Goal: Task Accomplishment & Management: Manage account settings

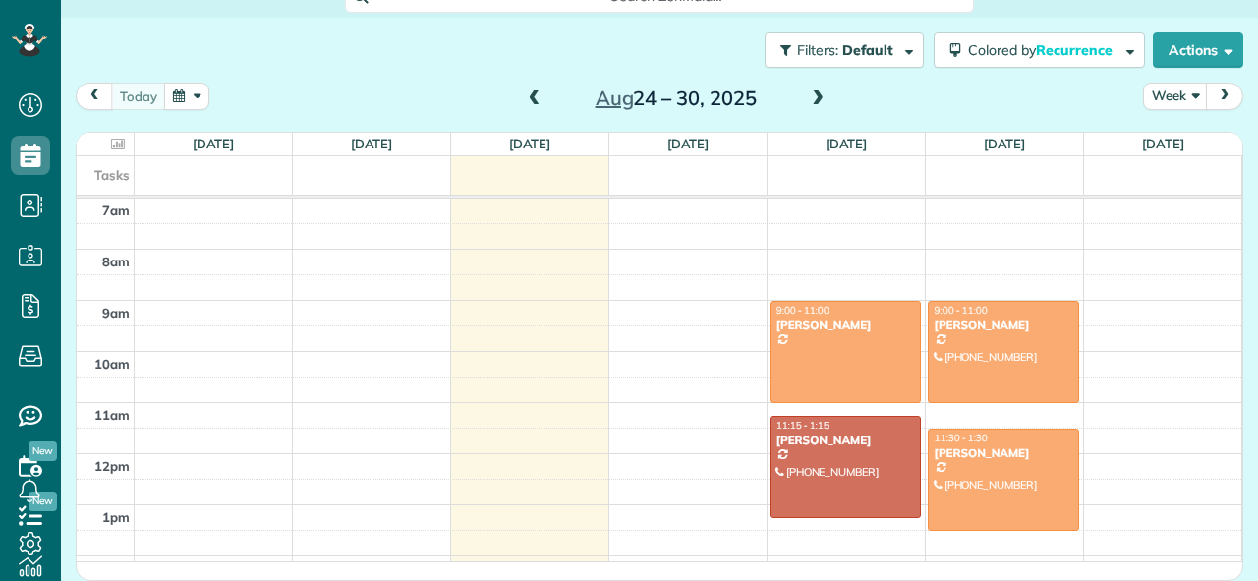
scroll to position [9, 9]
click at [1170, 91] on button "Week" at bounding box center [1175, 96] width 65 height 27
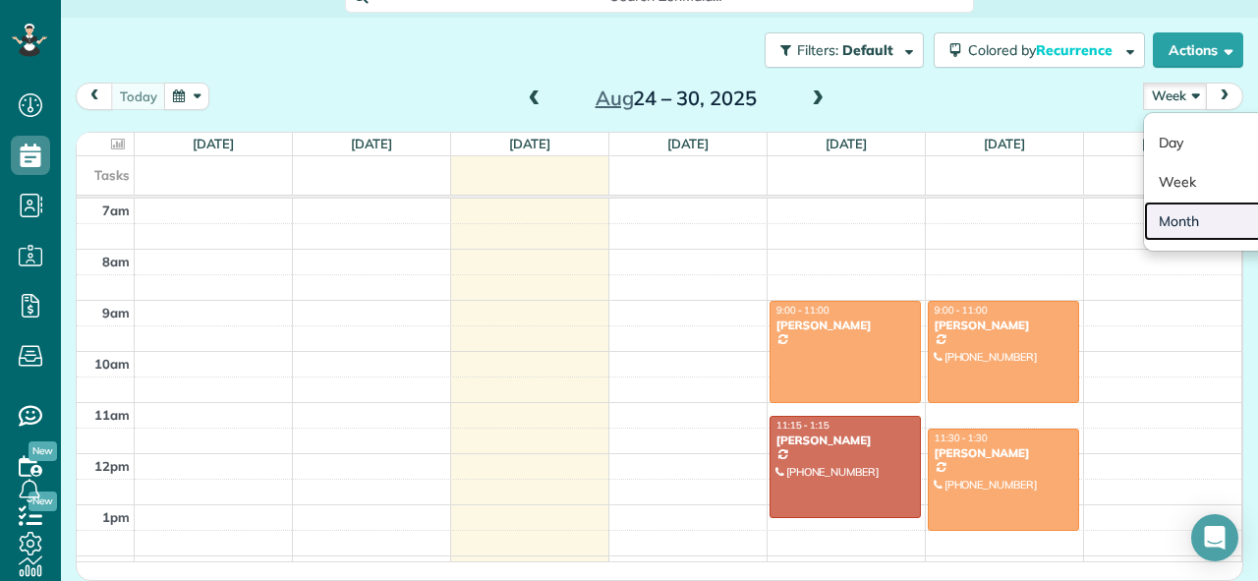
click at [1187, 211] on link "Month" at bounding box center [1221, 220] width 155 height 39
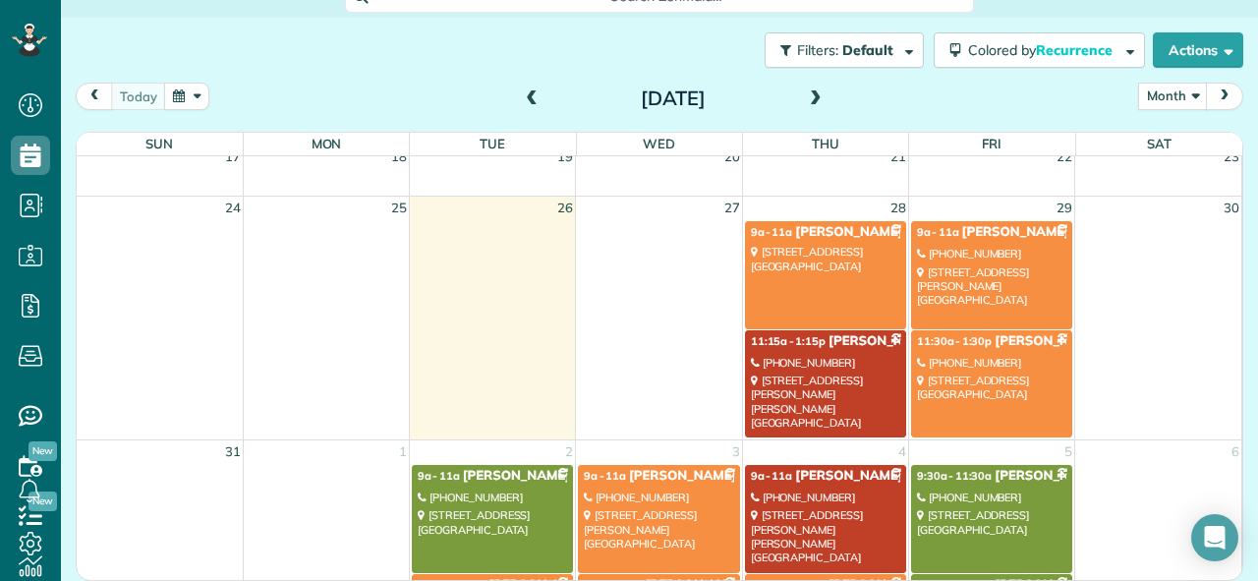
scroll to position [167, 0]
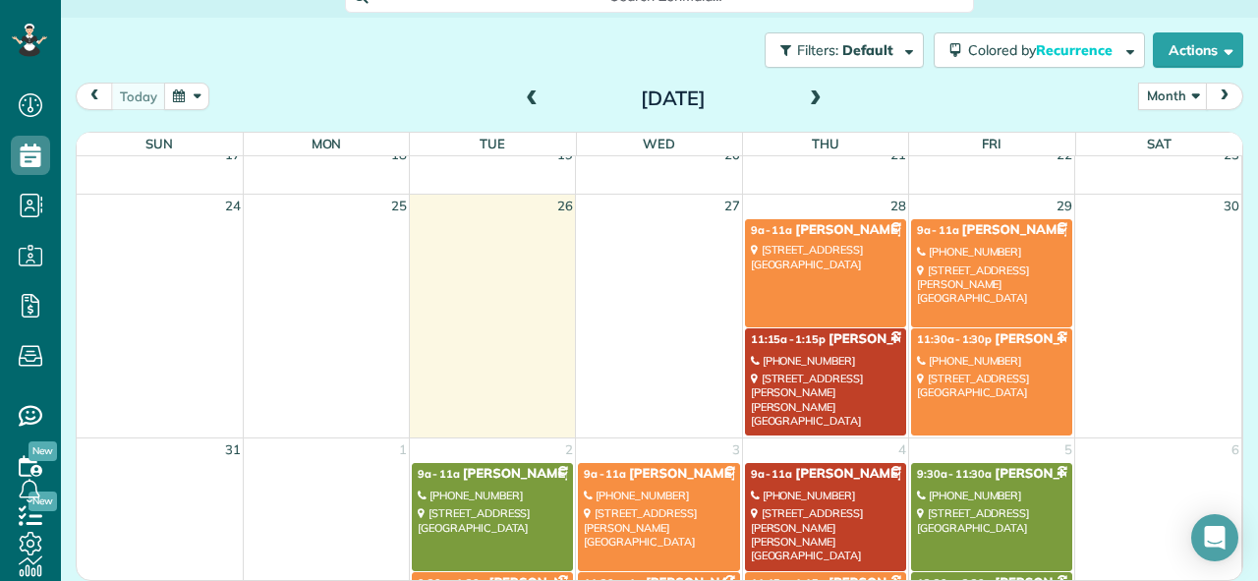
click at [829, 272] on link "9a - 11a Melanie Crosby 102 Fine Lane Franklin, TN 37067" at bounding box center [825, 272] width 161 height 107
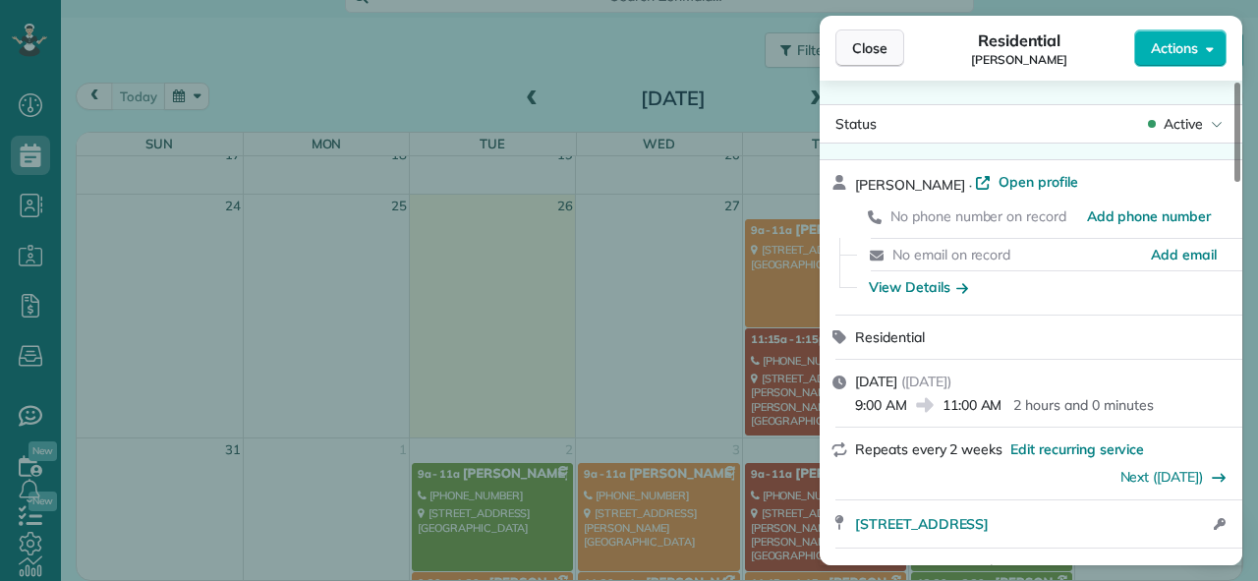
click at [875, 35] on button "Close" at bounding box center [869, 47] width 69 height 37
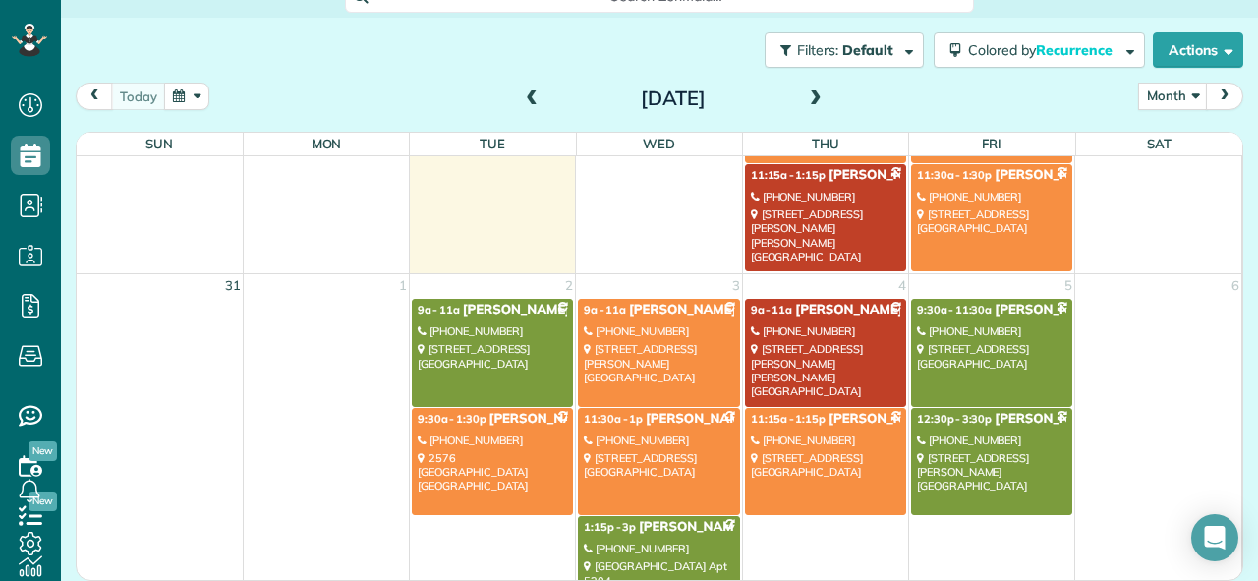
scroll to position [375, 0]
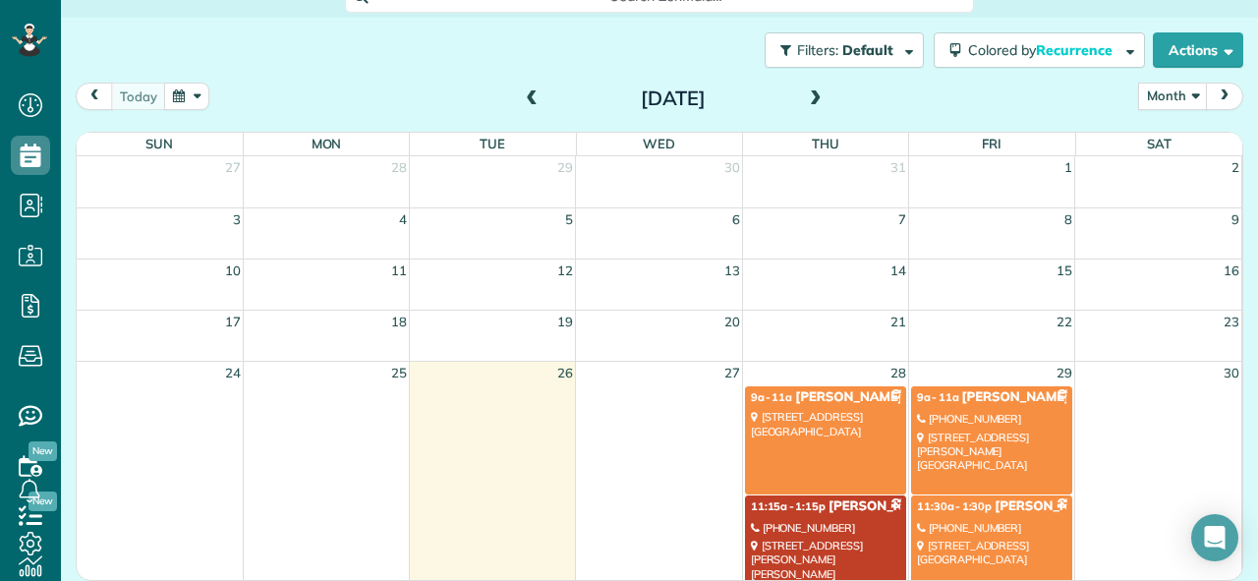
click at [825, 107] on span at bounding box center [816, 99] width 22 height 18
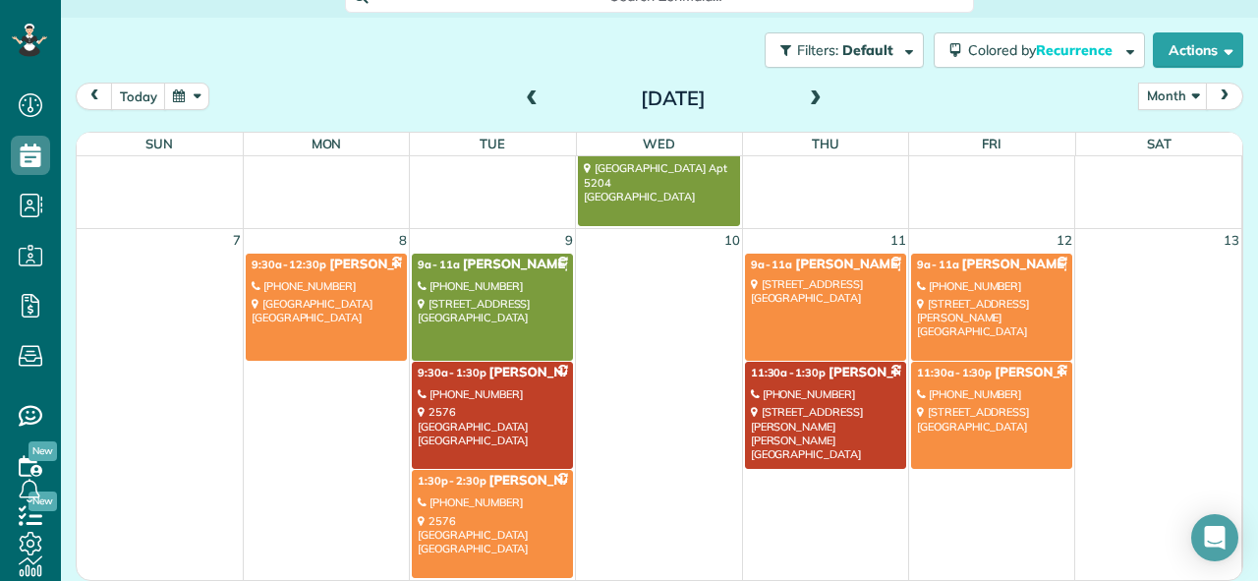
scroll to position [276, 0]
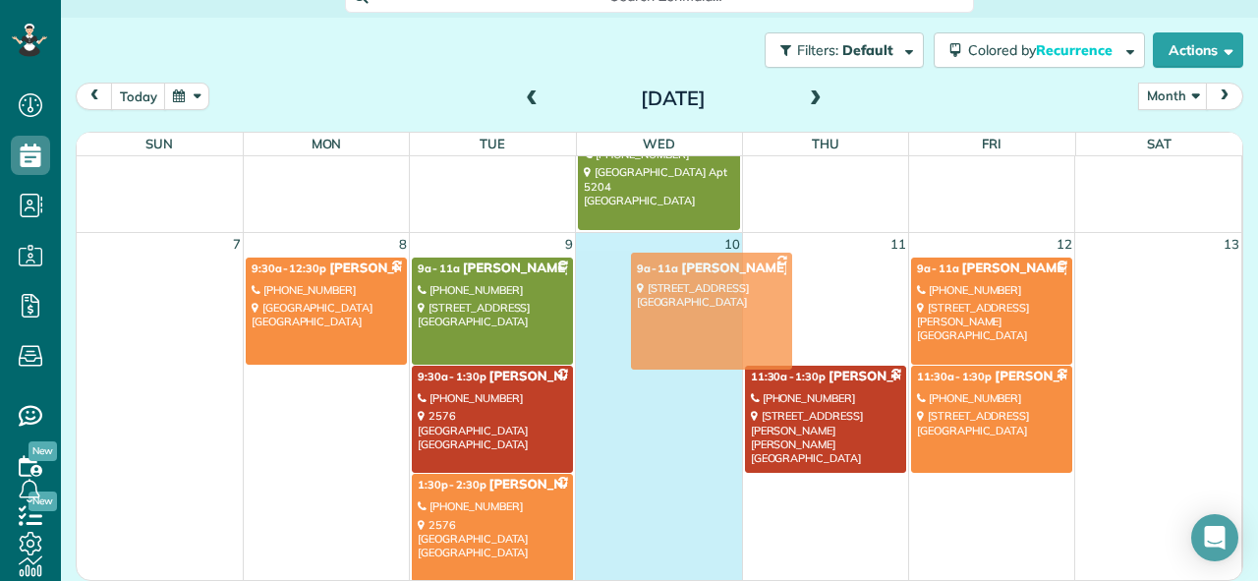
drag, startPoint x: 822, startPoint y: 309, endPoint x: 708, endPoint y: 304, distance: 114.1
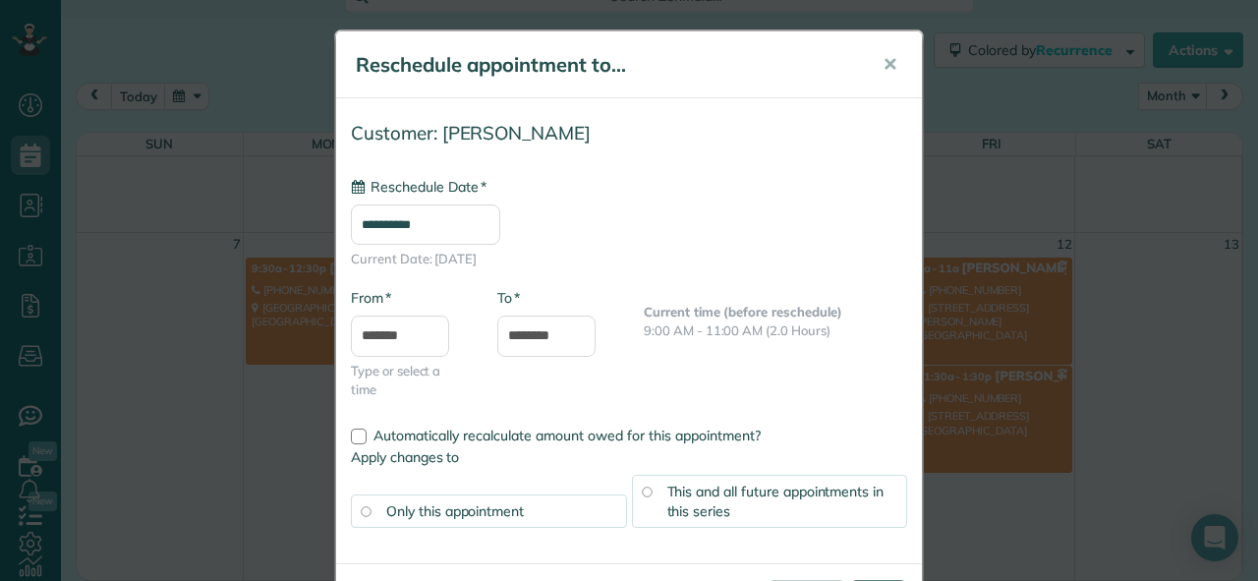
scroll to position [152, 0]
type input "**********"
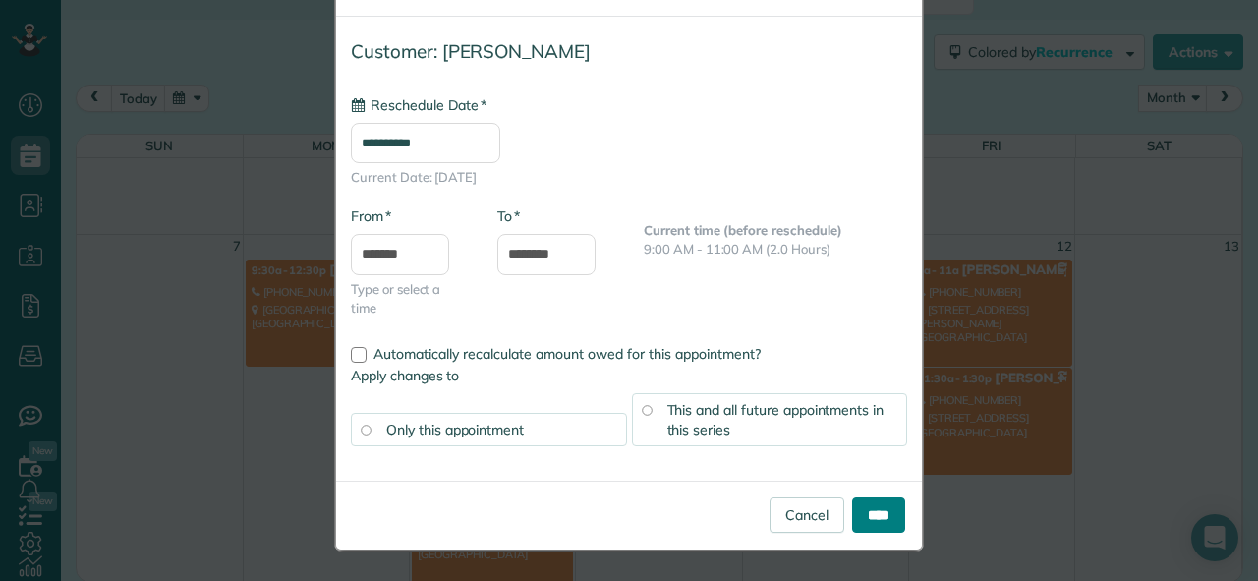
click at [855, 523] on input "****" at bounding box center [878, 514] width 53 height 35
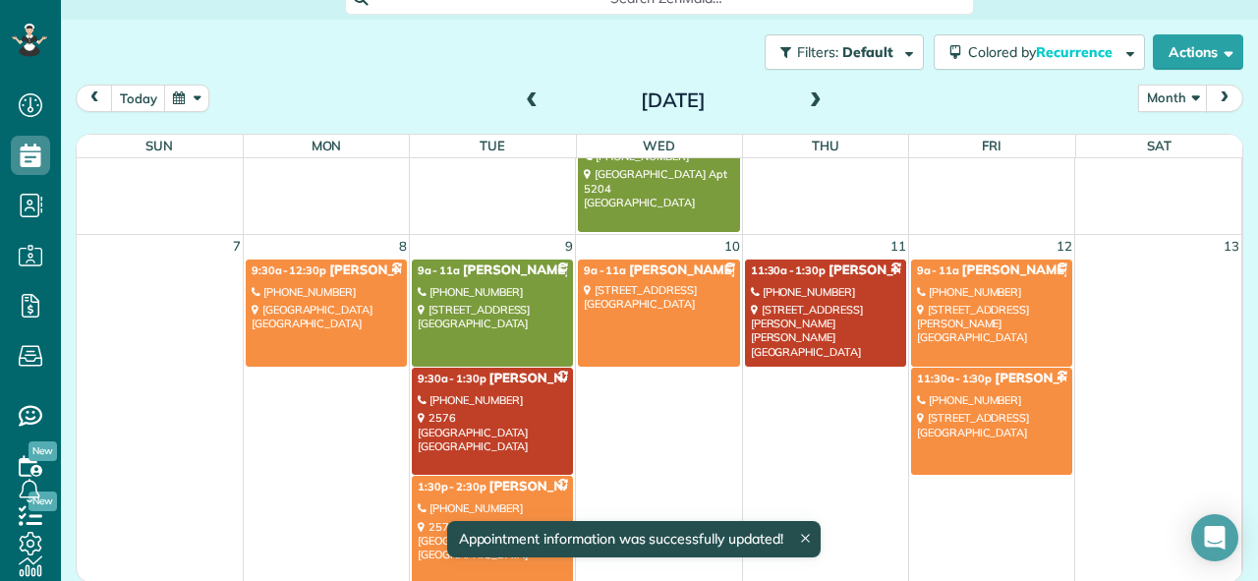
scroll to position [276, 0]
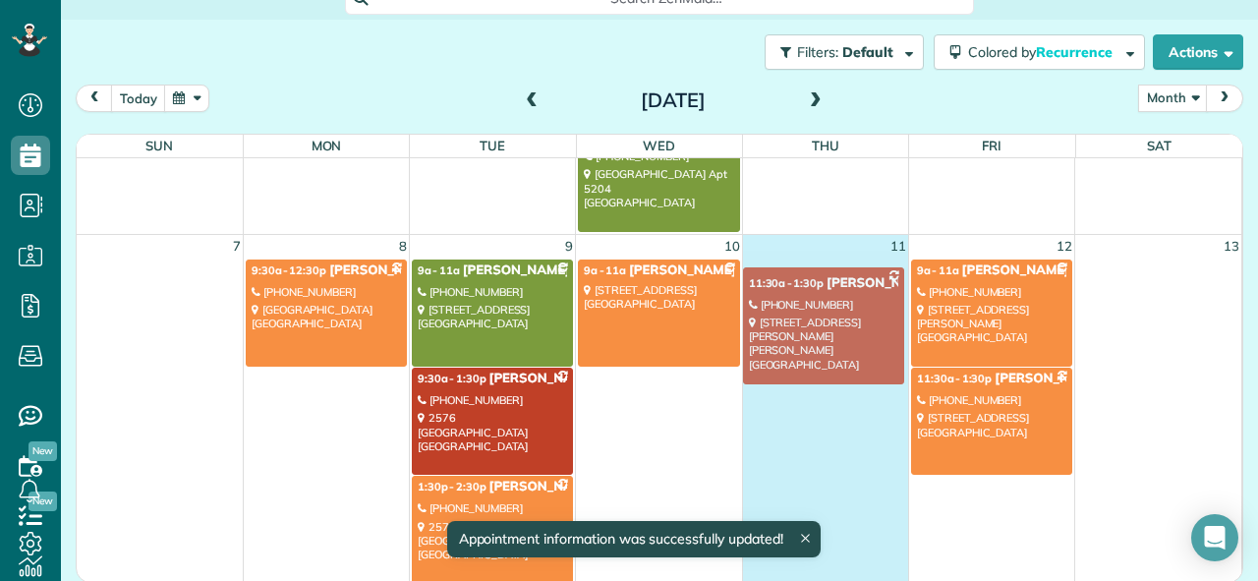
drag, startPoint x: 814, startPoint y: 300, endPoint x: 788, endPoint y: 334, distance: 42.8
click at [806, 318] on div "Sun Mon Tue Wed Thu Fri Sat 31 1 2 3 4 5 6 9a - 11a Tracy McDermid (407) 489-21…" at bounding box center [659, 359] width 1165 height 449
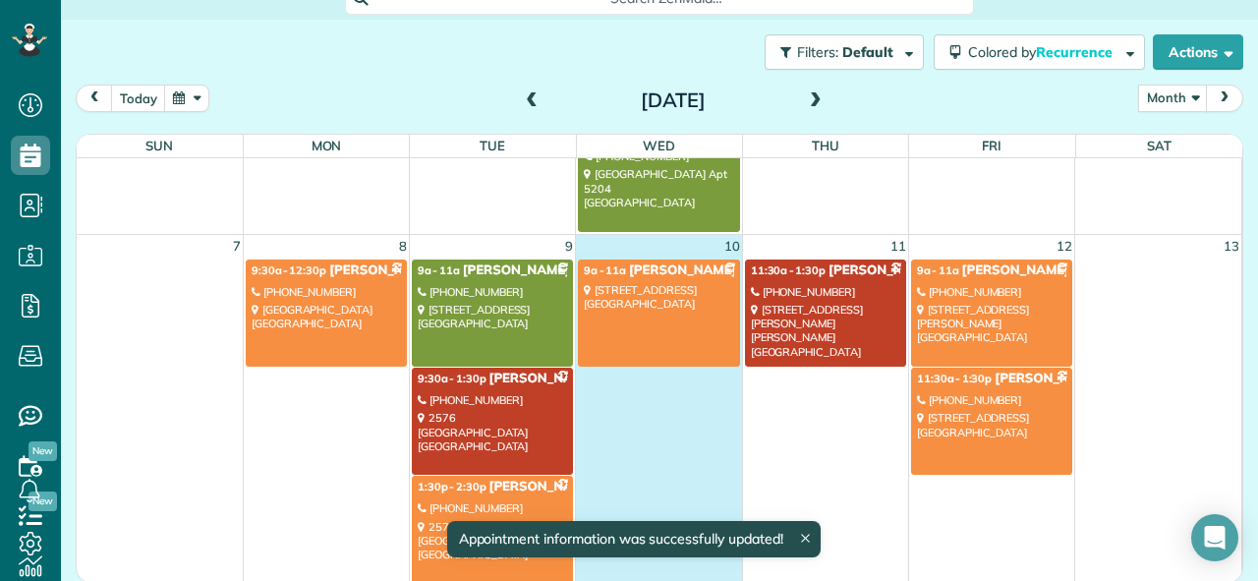
drag, startPoint x: 706, startPoint y: 408, endPoint x: 804, endPoint y: 343, distance: 117.7
click at [708, 408] on td "9a - 11a Melanie Crosby 102 Fine Lane Franklin, TN 37067" at bounding box center [659, 420] width 166 height 326
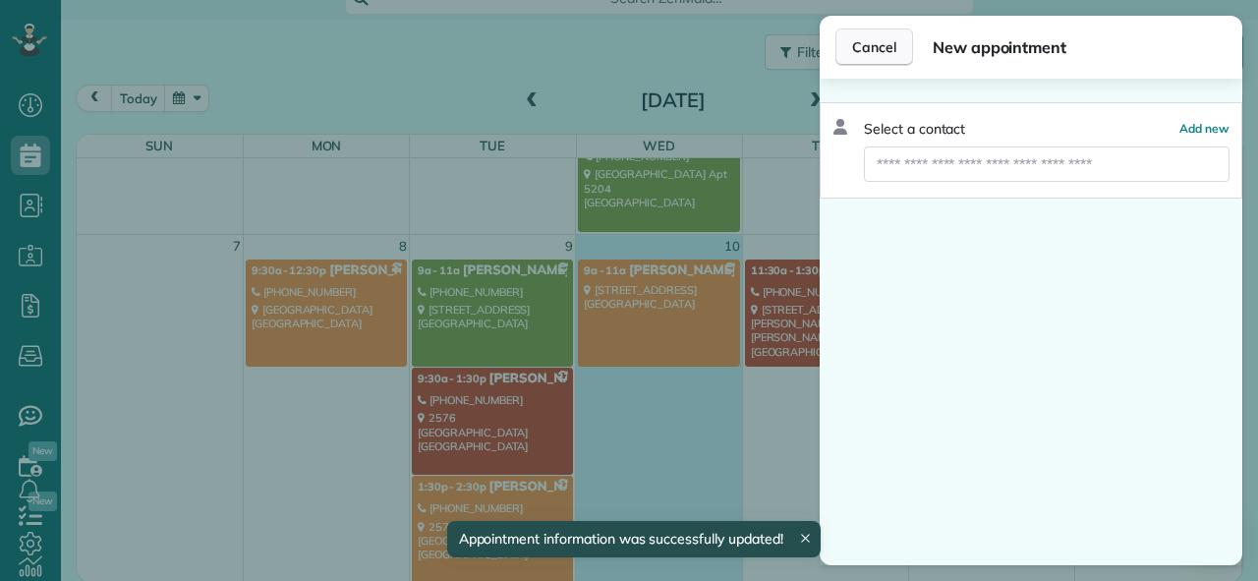
click at [861, 57] on button "Cancel" at bounding box center [874, 46] width 78 height 37
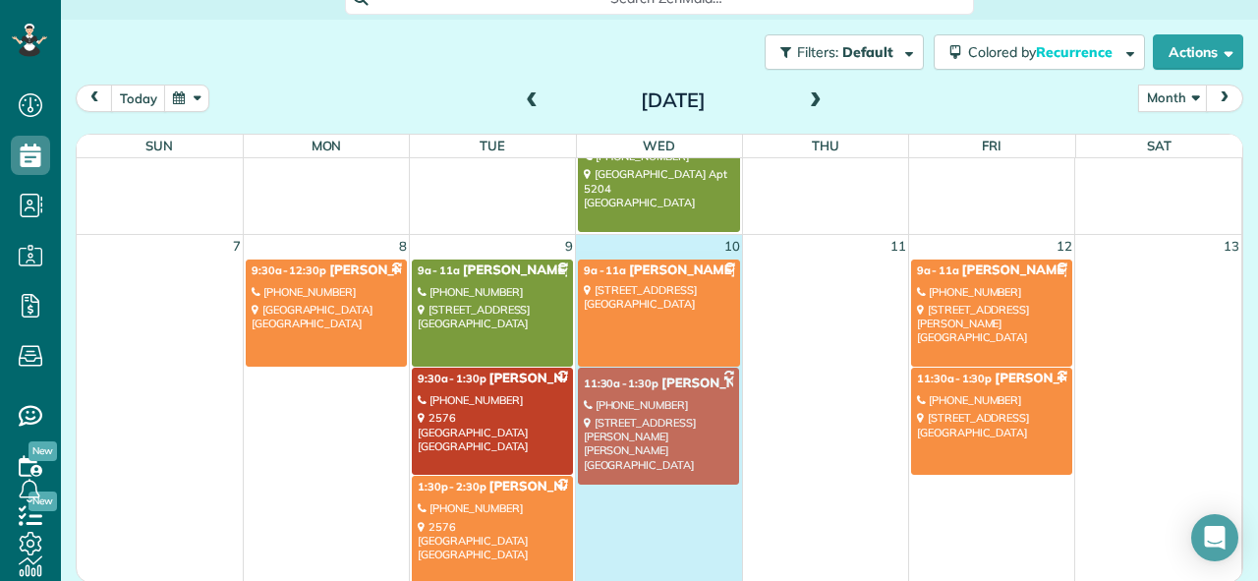
drag, startPoint x: 833, startPoint y: 295, endPoint x: 666, endPoint y: 403, distance: 199.0
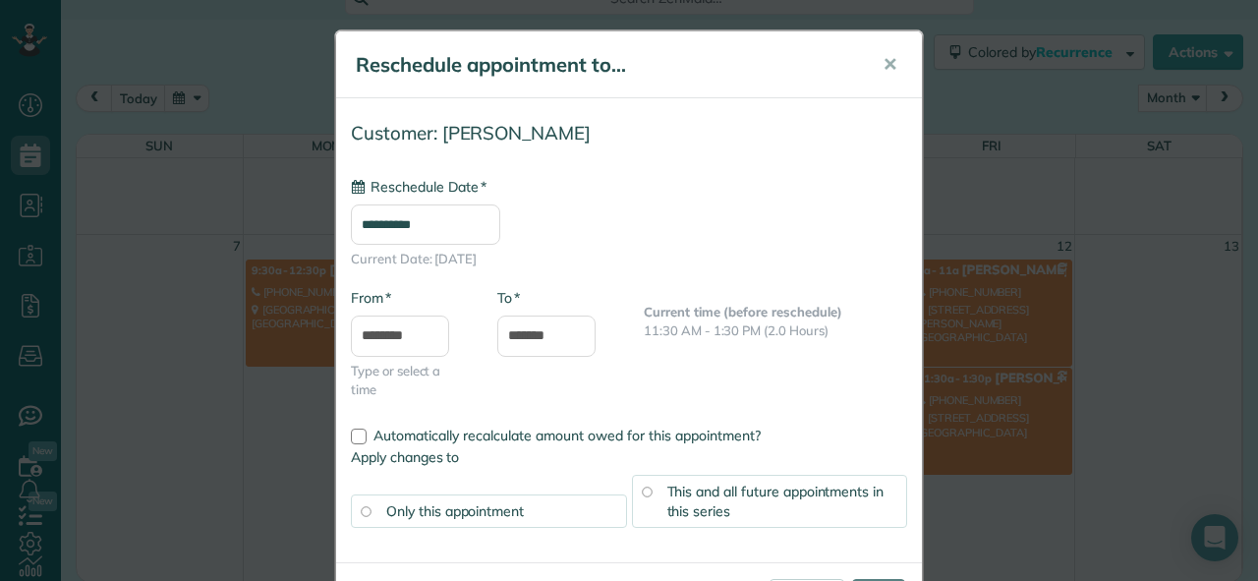
type input "**********"
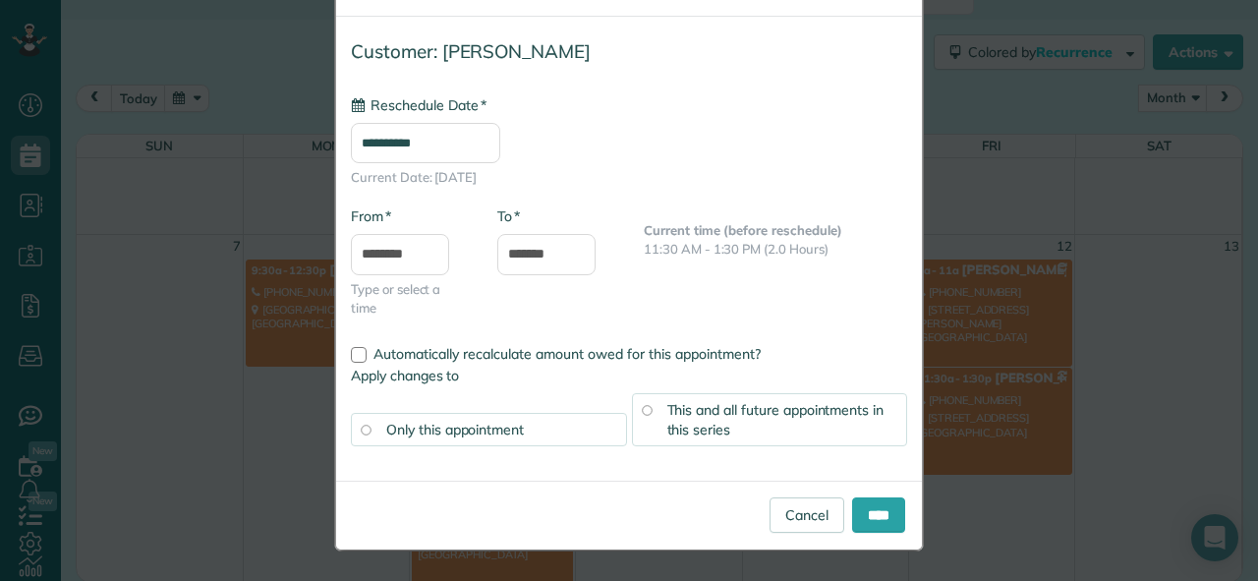
scroll to position [81, 0]
click at [811, 513] on link "Cancel" at bounding box center [806, 515] width 75 height 35
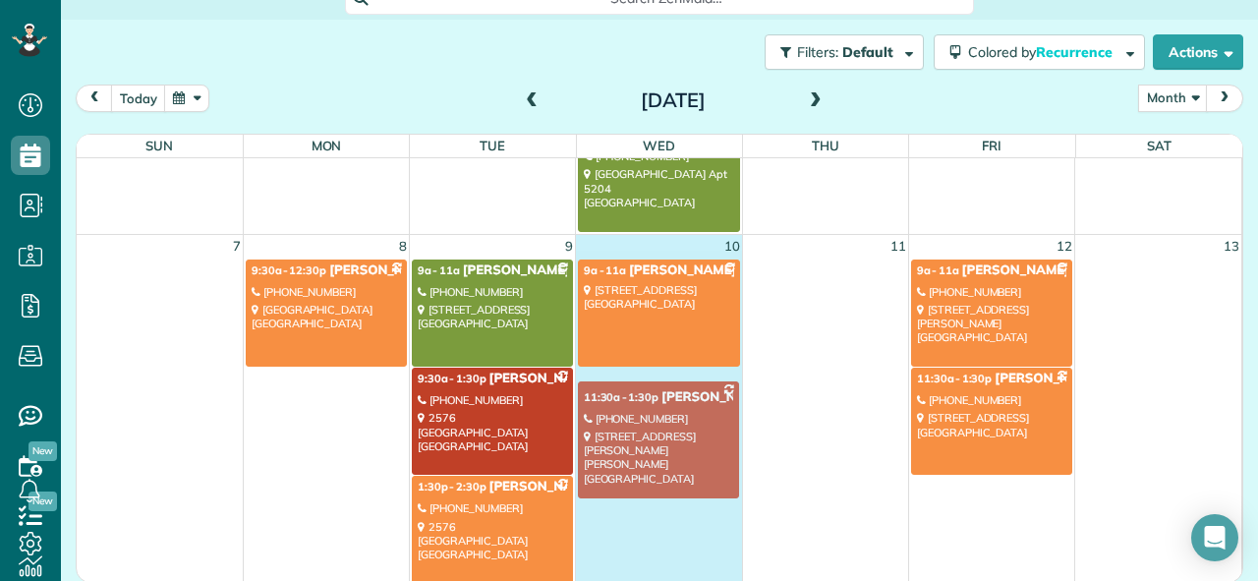
drag, startPoint x: 790, startPoint y: 310, endPoint x: 623, endPoint y: 429, distance: 205.6
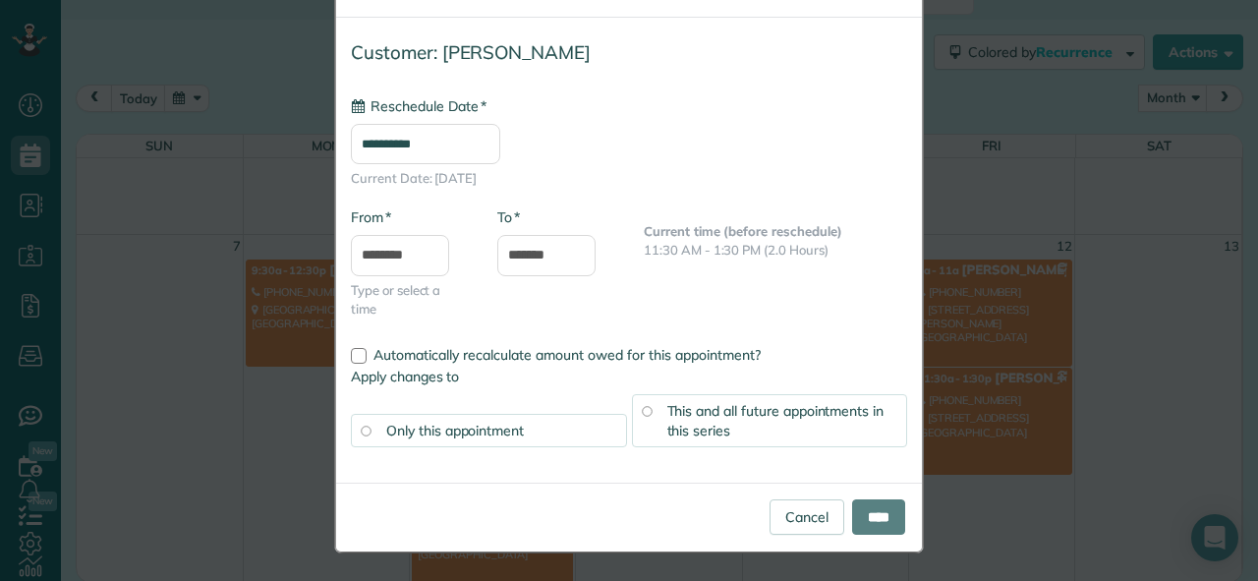
scroll to position [0, 0]
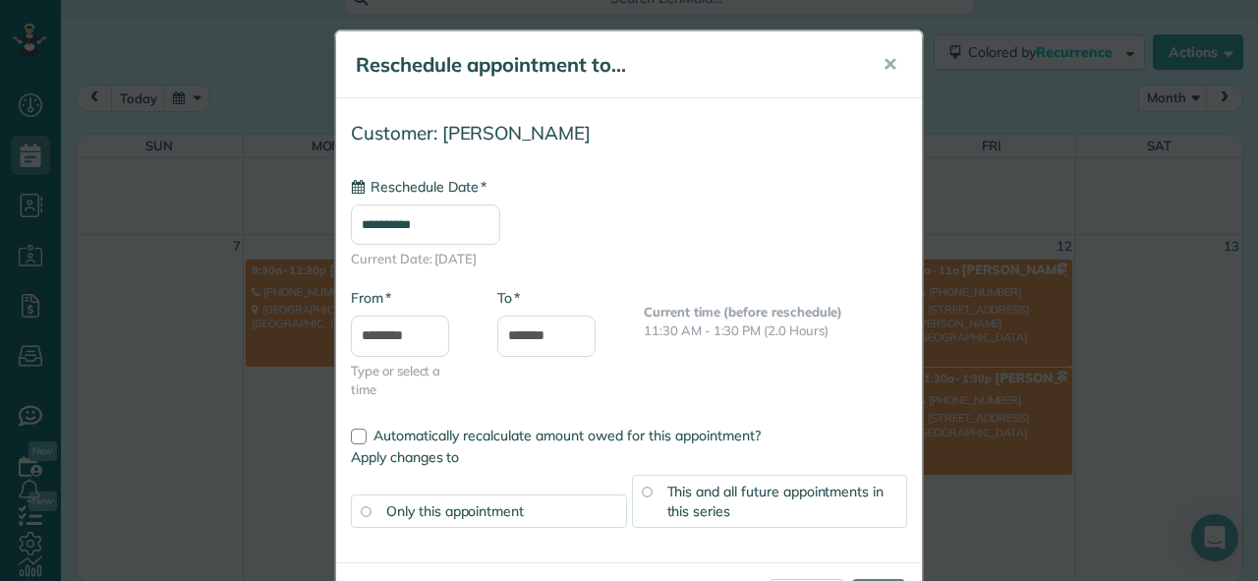
type input "**********"
click at [742, 501] on div "This and all future appointments in this series" at bounding box center [770, 501] width 276 height 53
click at [560, 526] on div "Apply changes to Only this appointment This and all future appointments in this…" at bounding box center [629, 497] width 586 height 100
click at [559, 526] on div "Only this appointment" at bounding box center [489, 510] width 276 height 33
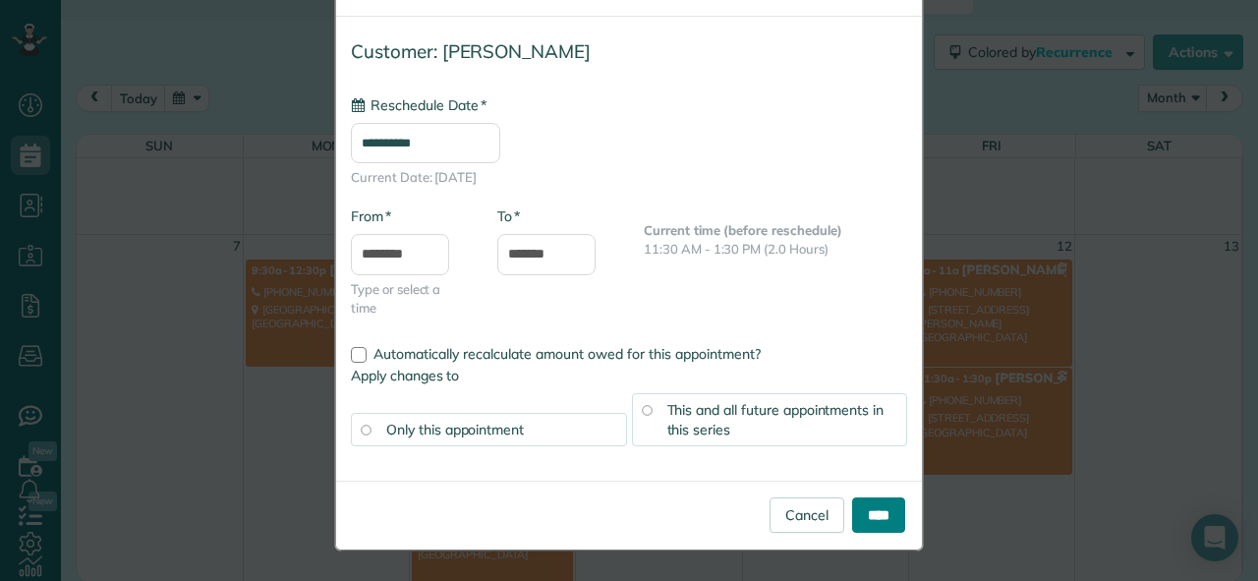
click at [859, 518] on input "****" at bounding box center [878, 514] width 53 height 35
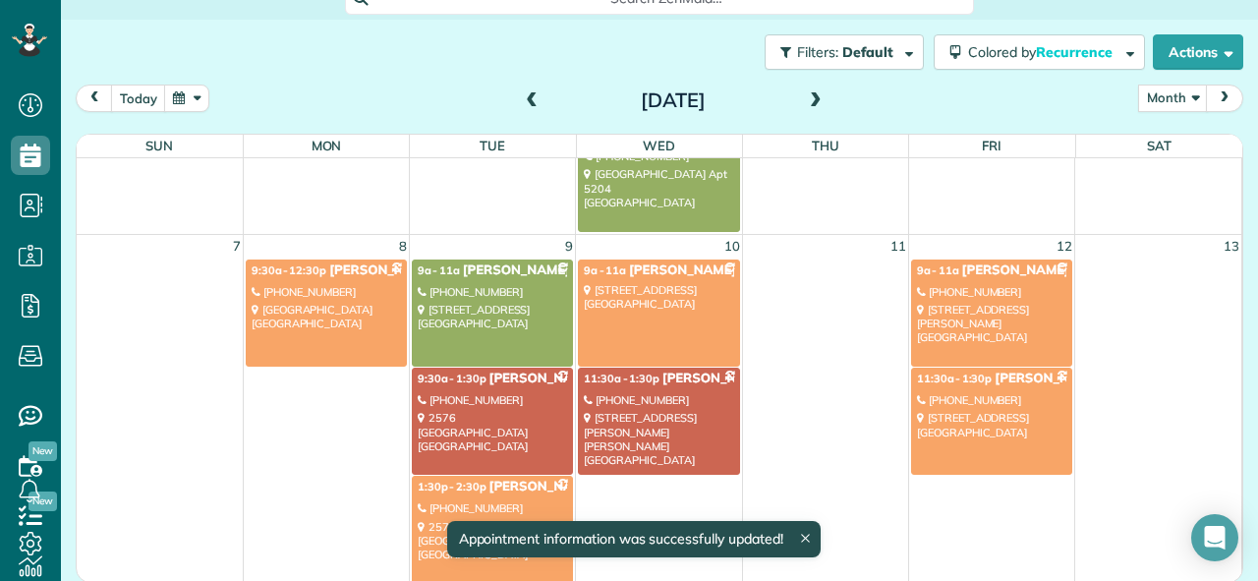
scroll to position [276, 0]
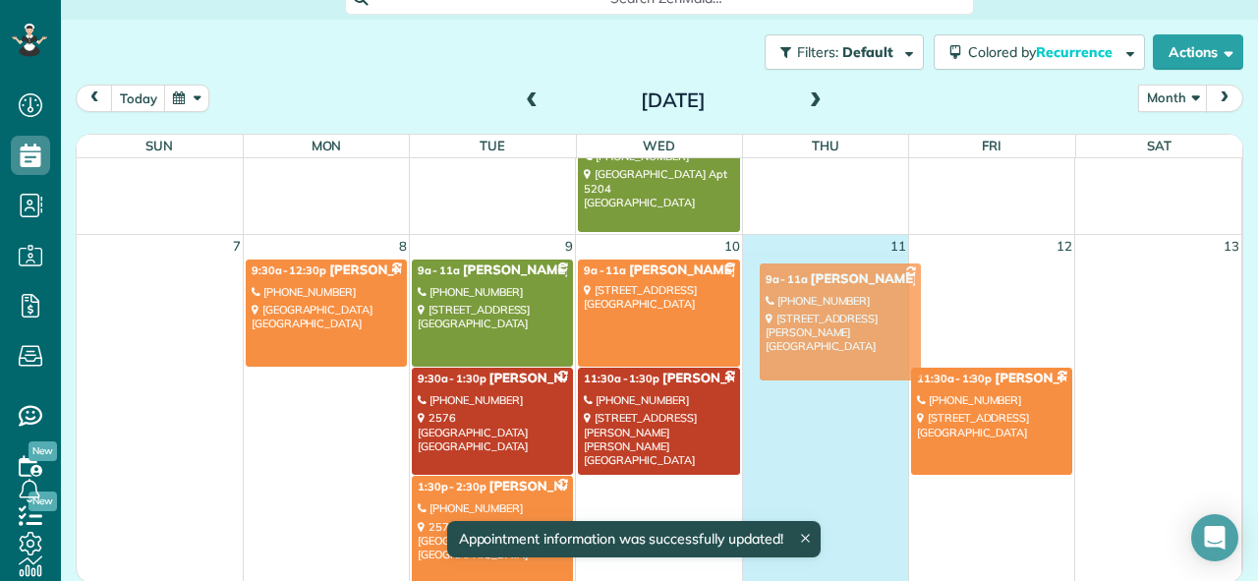
drag, startPoint x: 994, startPoint y: 312, endPoint x: 844, endPoint y: 318, distance: 150.5
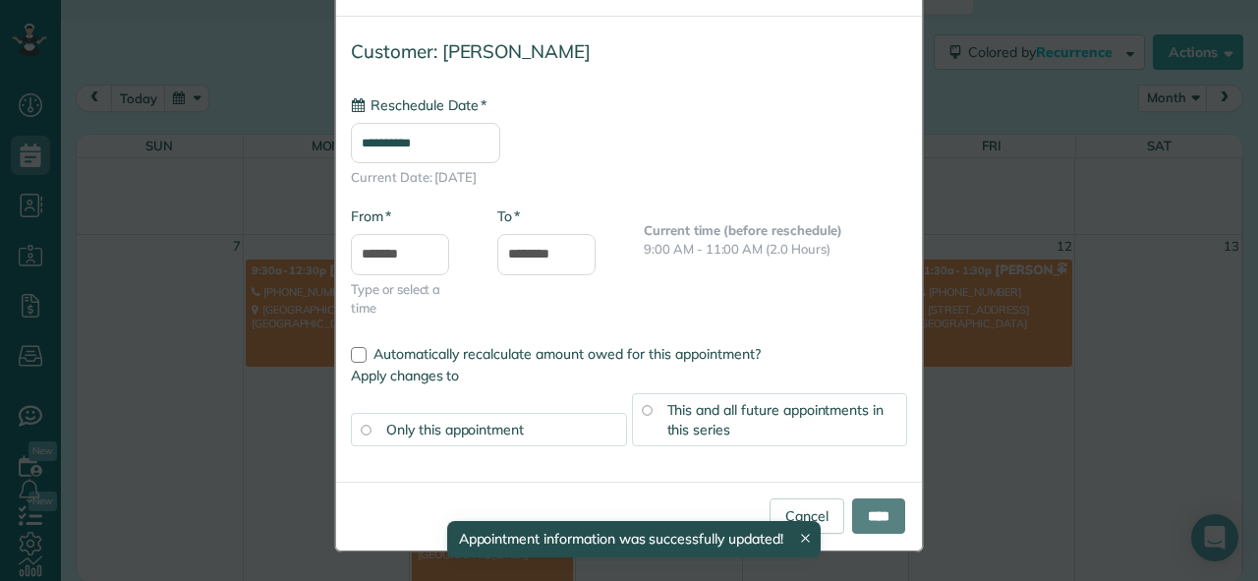
scroll to position [0, 0]
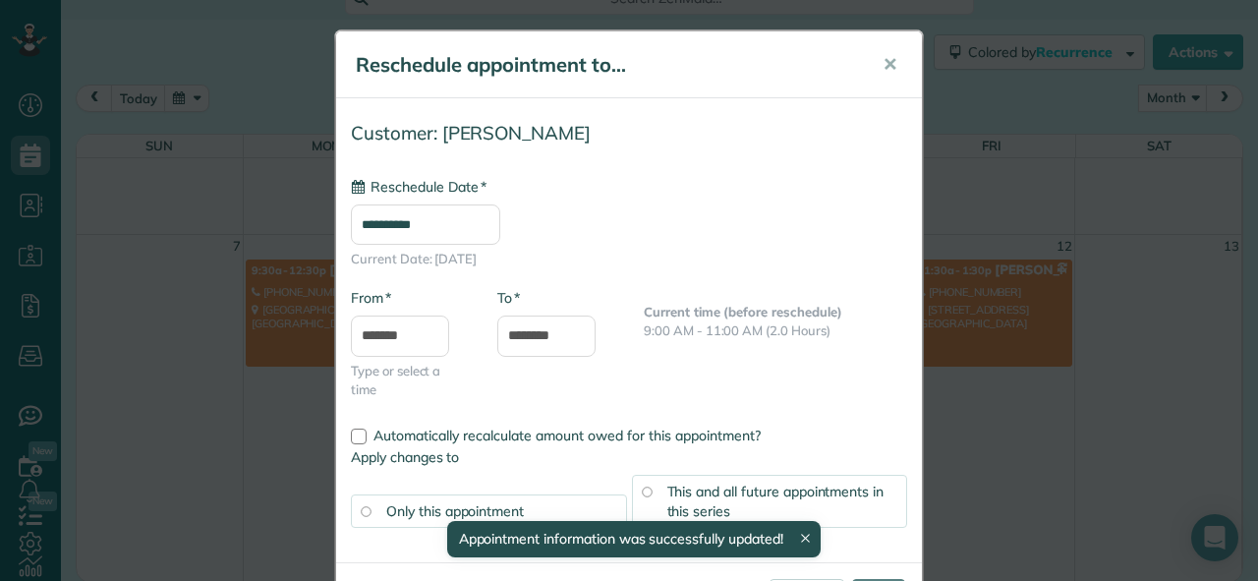
type input "**********"
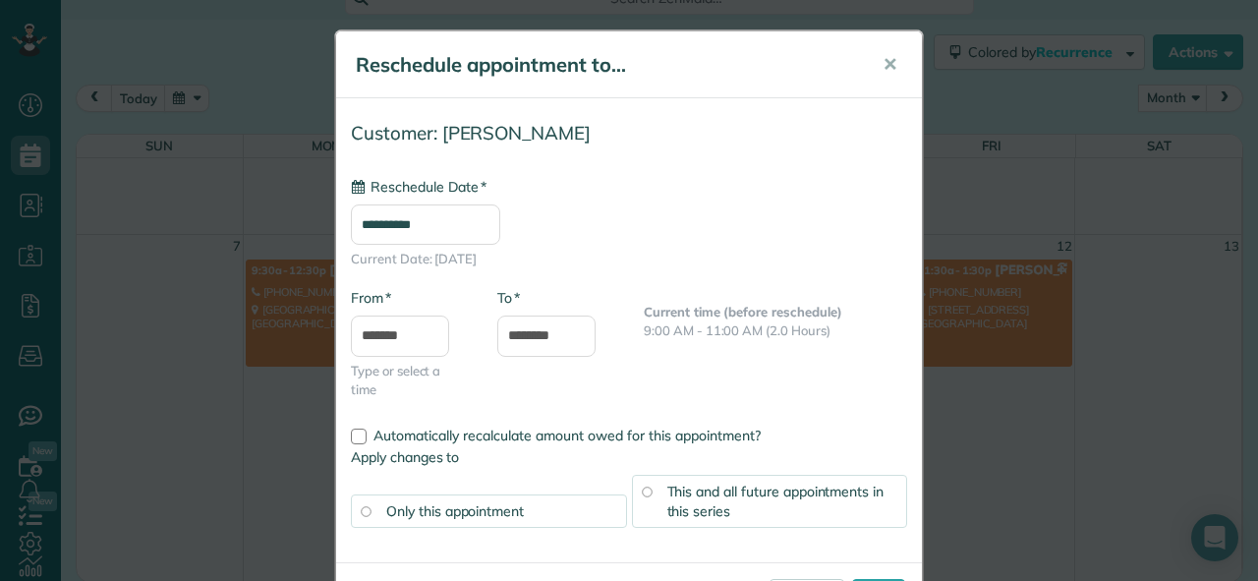
scroll to position [82, 0]
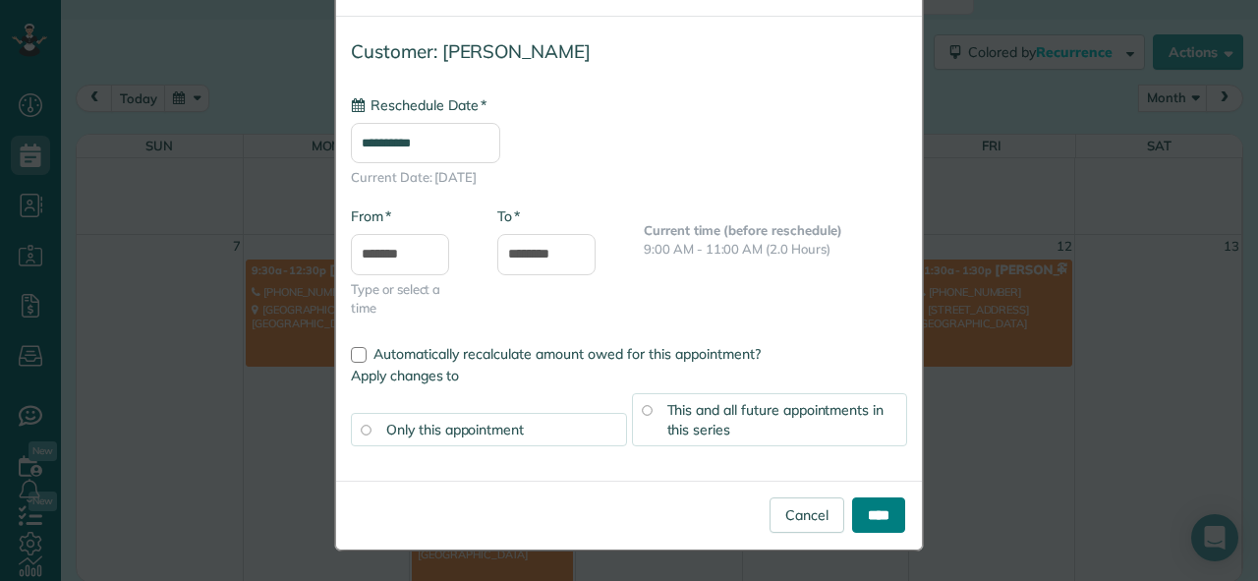
click at [858, 519] on input "****" at bounding box center [878, 514] width 53 height 35
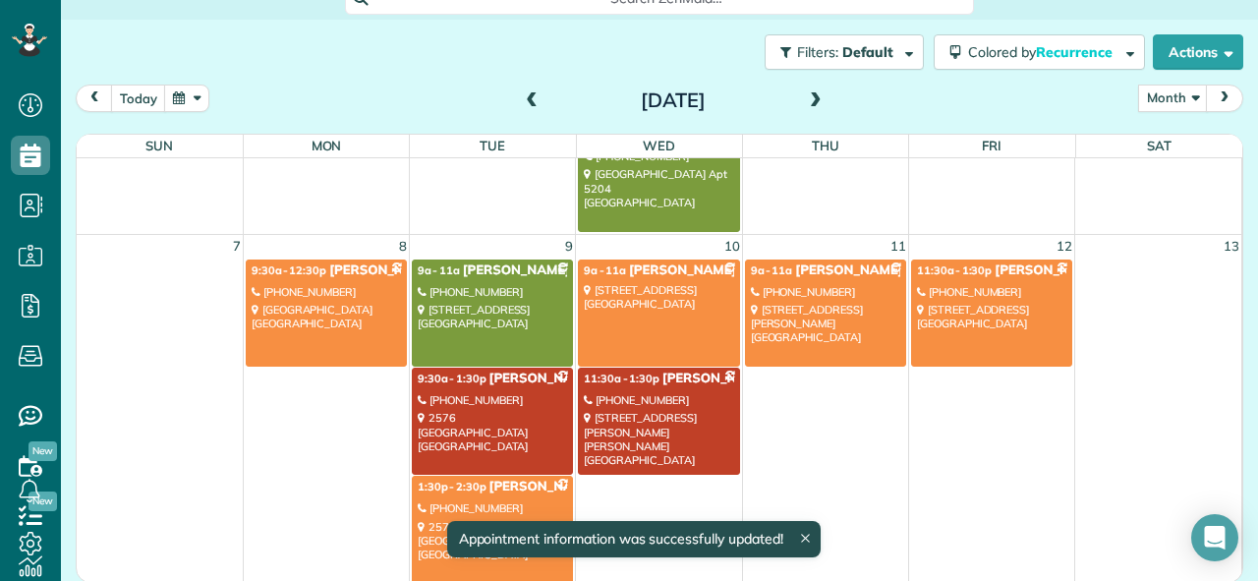
scroll to position [276, 0]
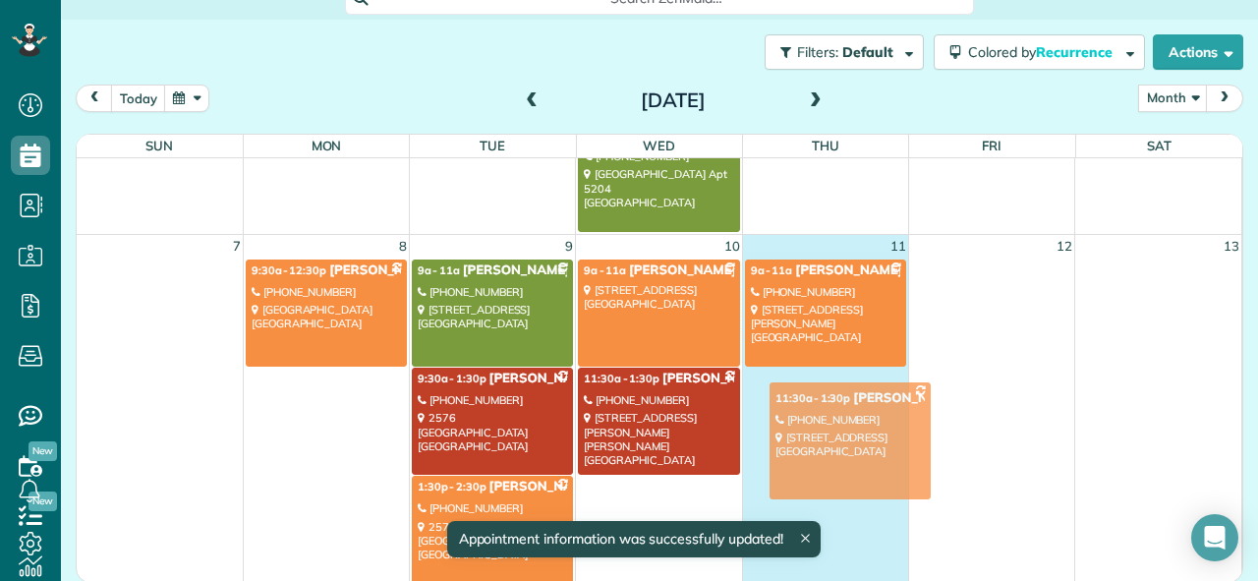
drag, startPoint x: 994, startPoint y: 311, endPoint x: 853, endPoint y: 432, distance: 186.1
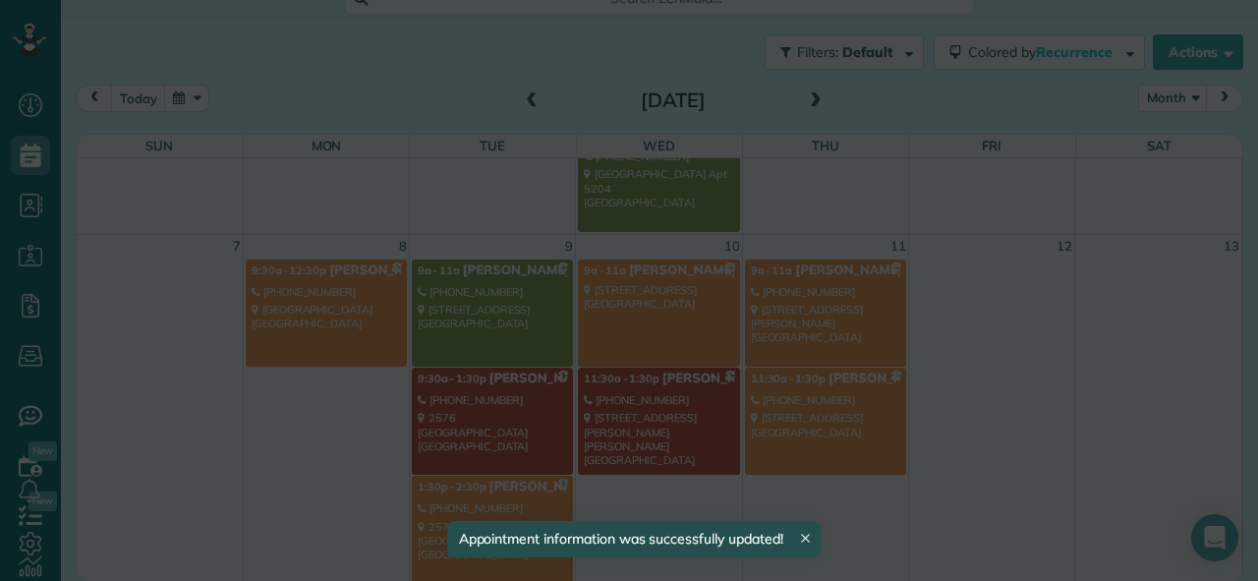
scroll to position [0, 0]
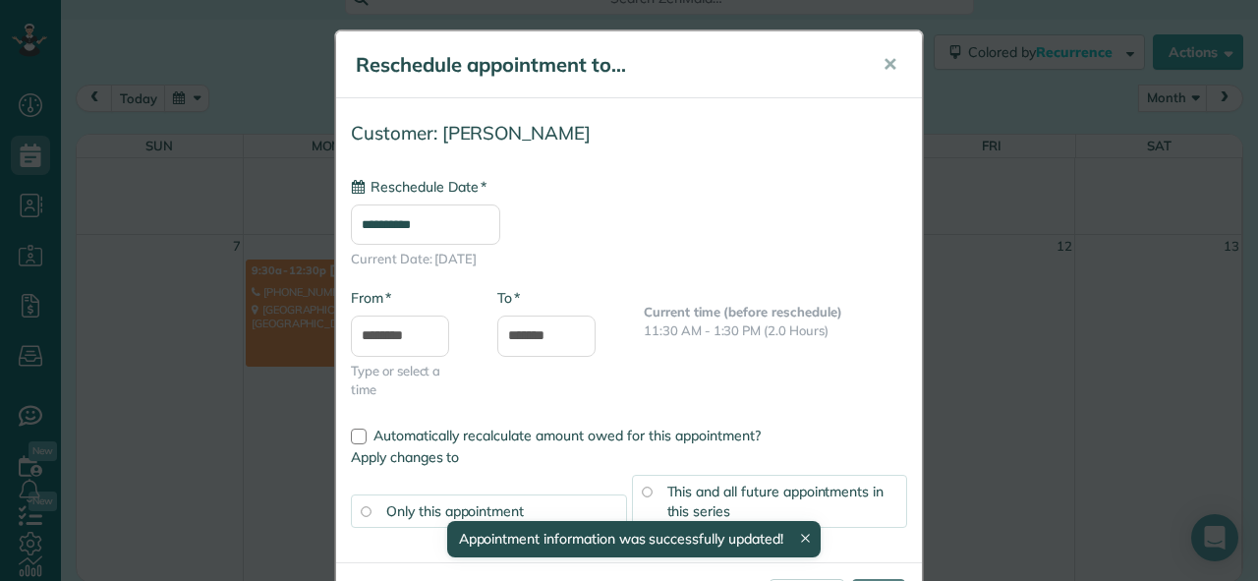
type input "**********"
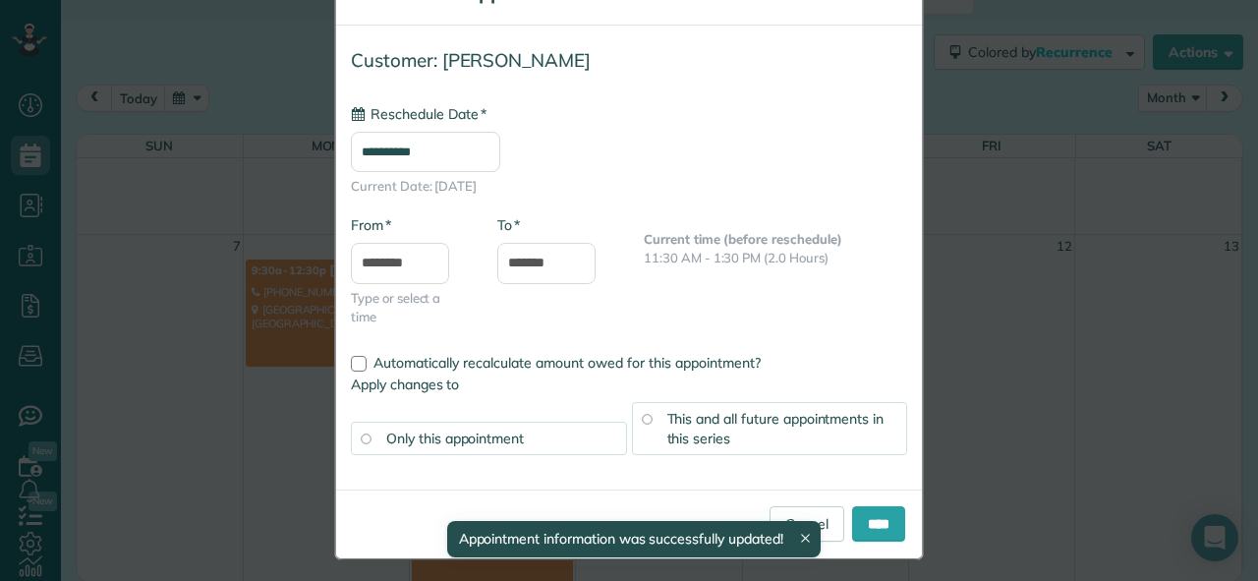
scroll to position [82, 0]
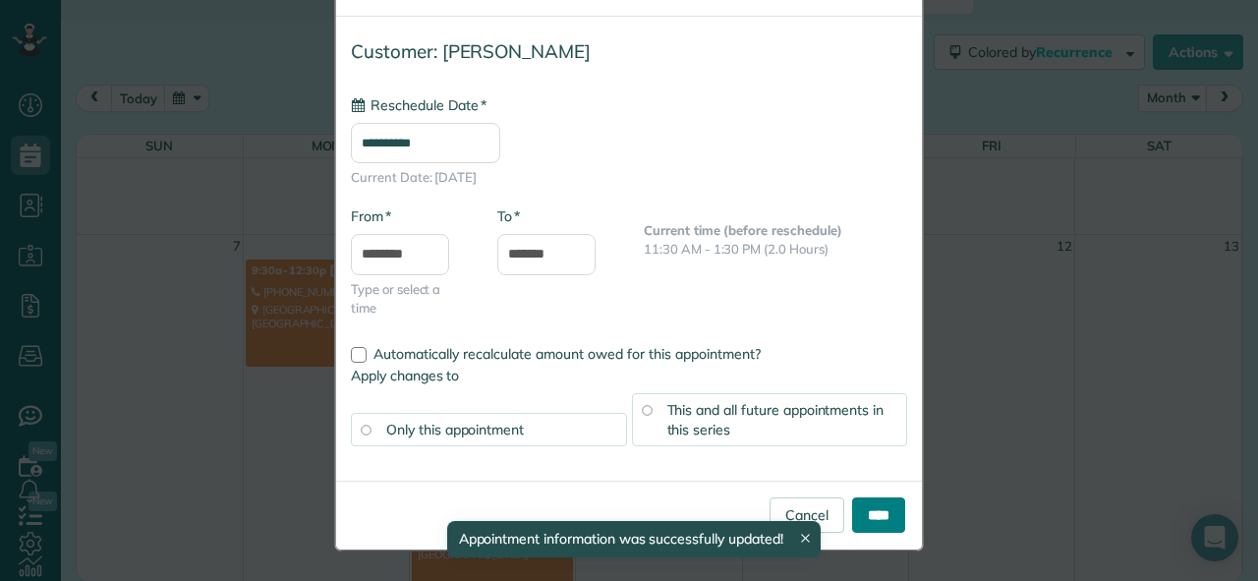
click at [856, 520] on input "****" at bounding box center [878, 514] width 53 height 35
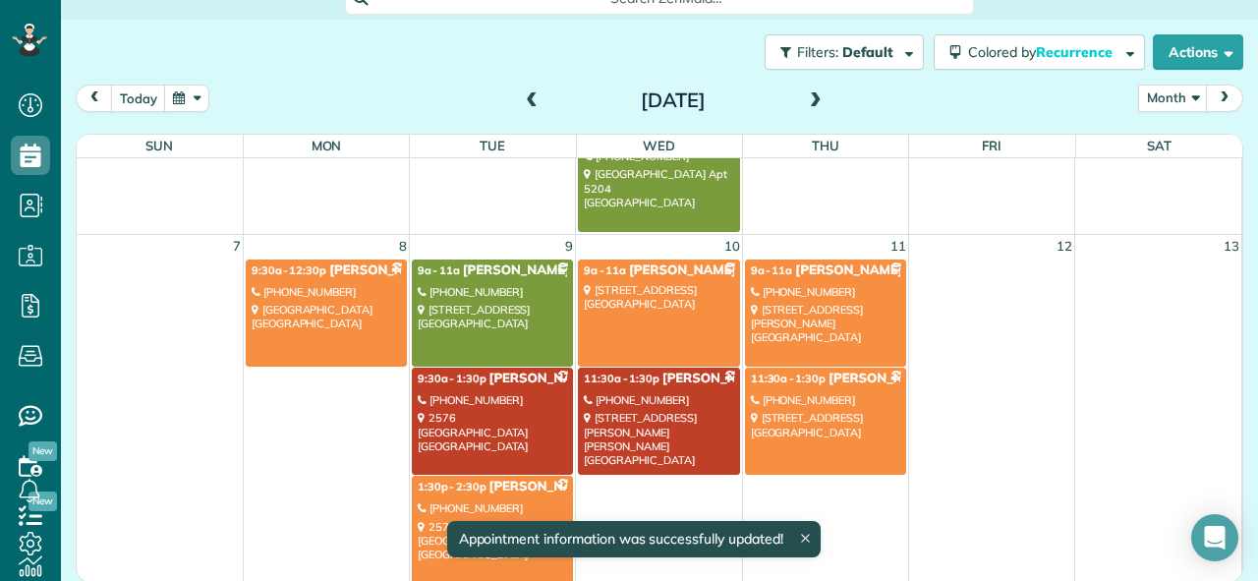
scroll to position [276, 0]
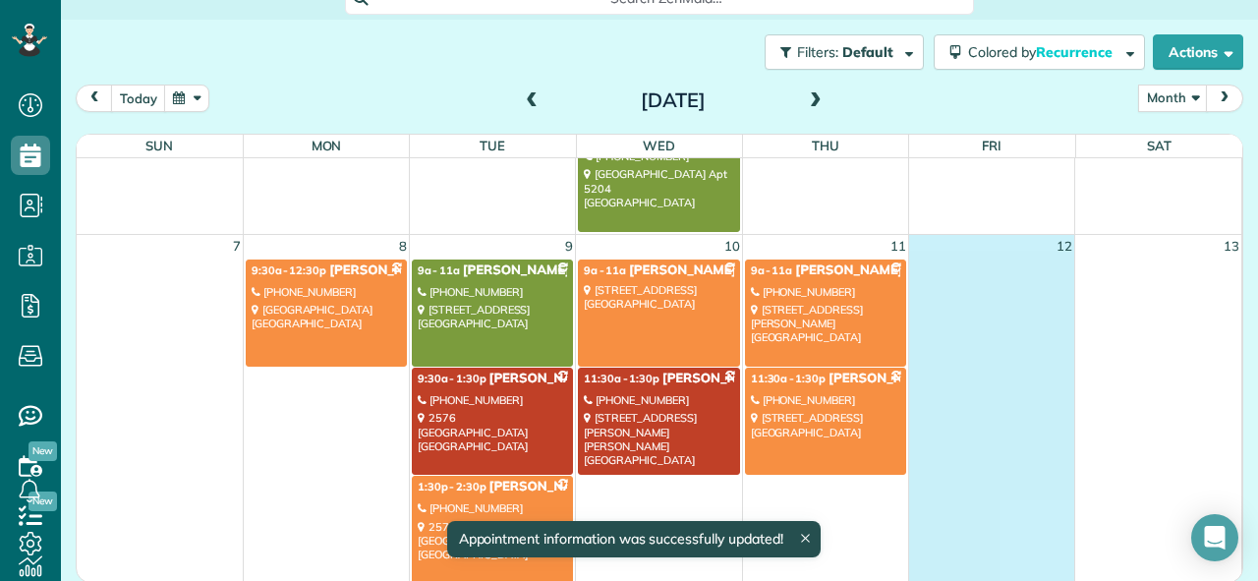
click at [1002, 341] on td at bounding box center [991, 420] width 166 height 326
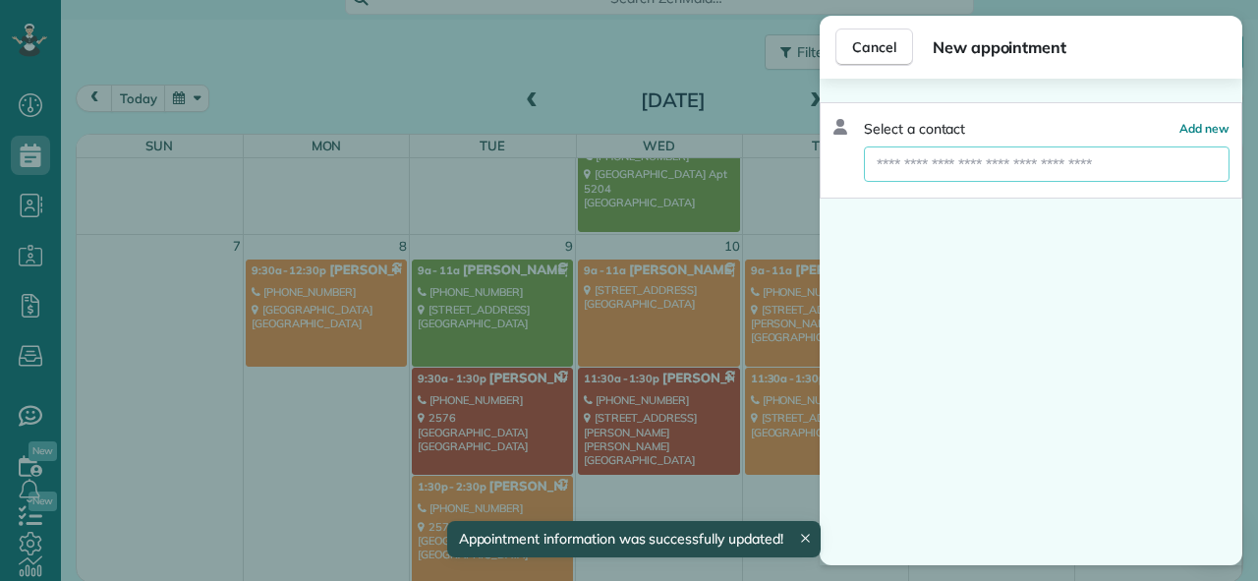
click at [1079, 172] on input "text" at bounding box center [1047, 163] width 366 height 35
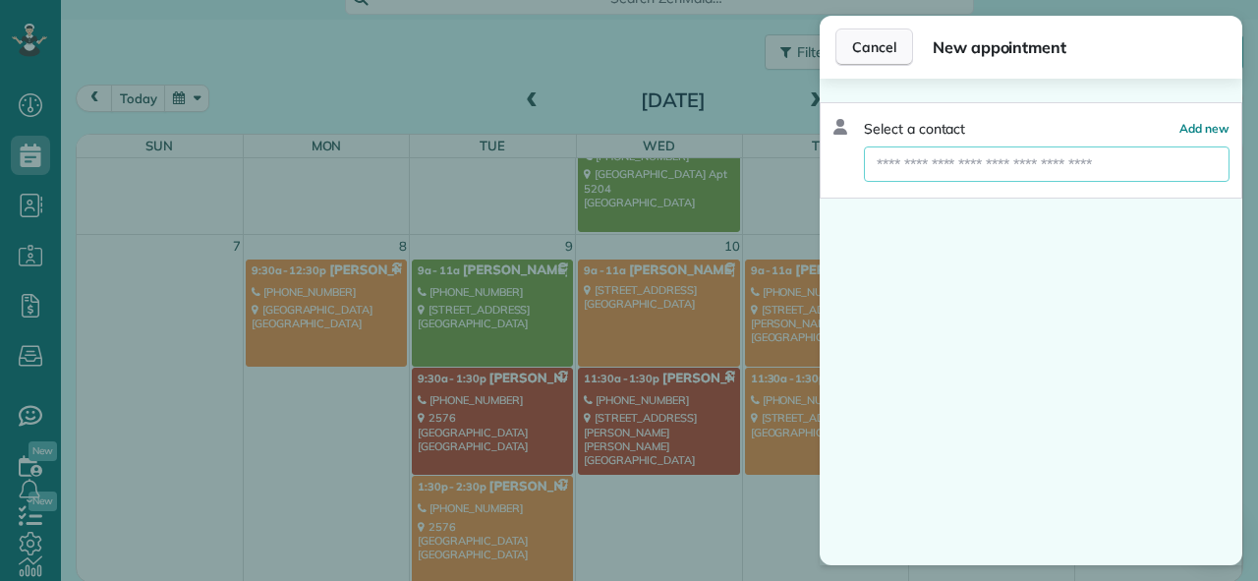
click at [883, 50] on span "Cancel" at bounding box center [874, 47] width 44 height 20
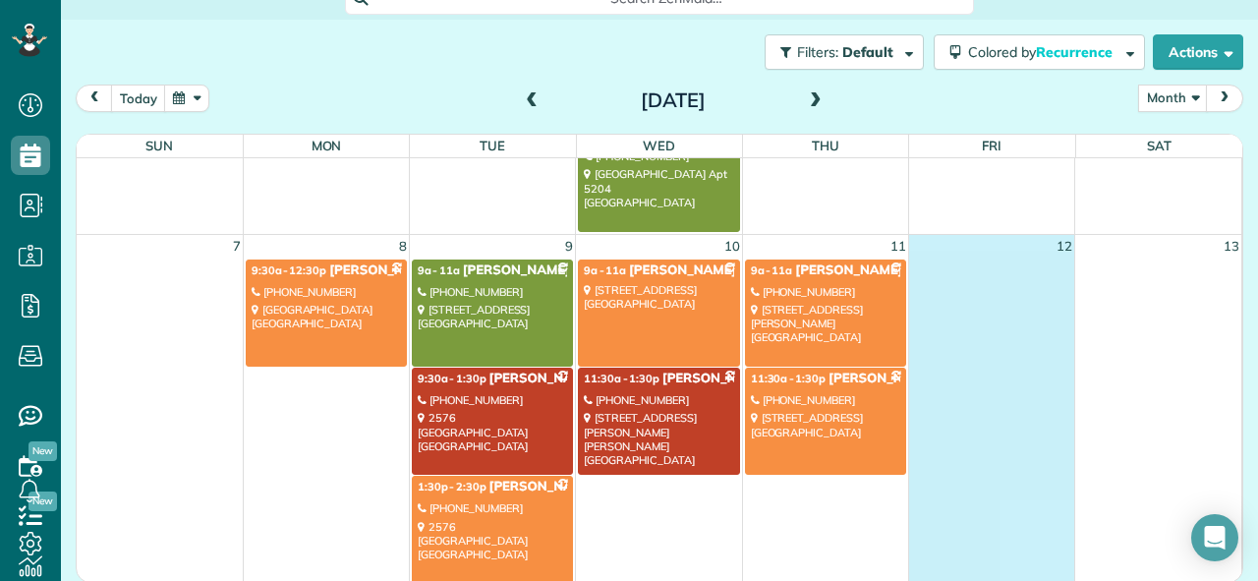
click at [1010, 285] on td at bounding box center [991, 420] width 166 height 326
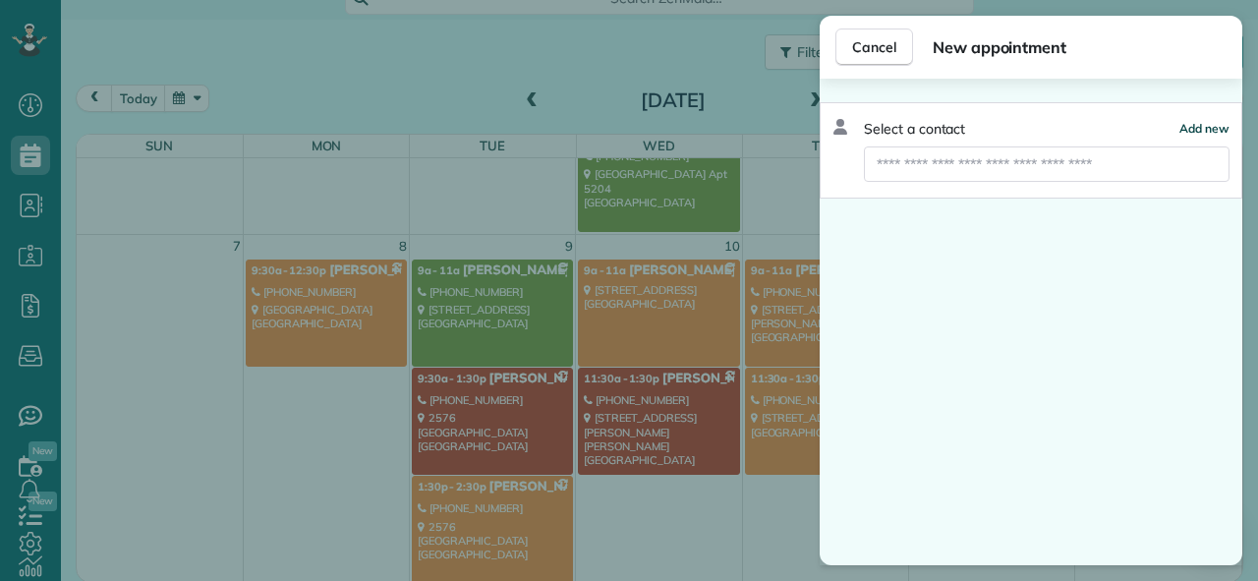
click at [1213, 125] on span "Add new" at bounding box center [1204, 128] width 50 height 15
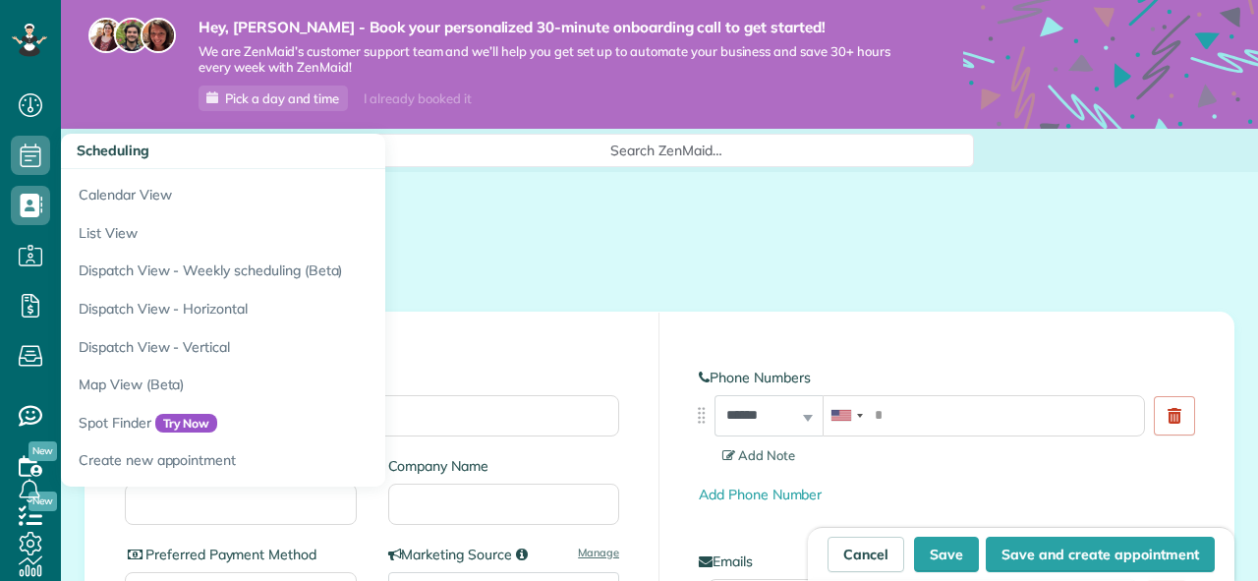
scroll to position [9, 9]
click at [28, 152] on icon at bounding box center [30, 155] width 39 height 39
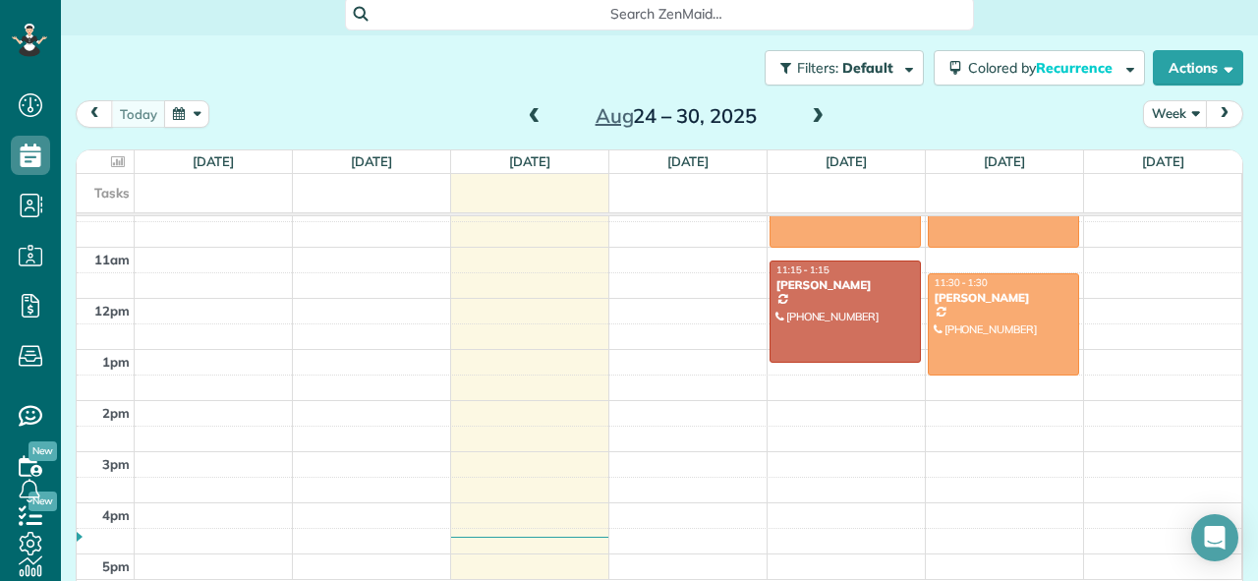
scroll to position [138, 0]
